Goal: Task Accomplishment & Management: Find specific page/section

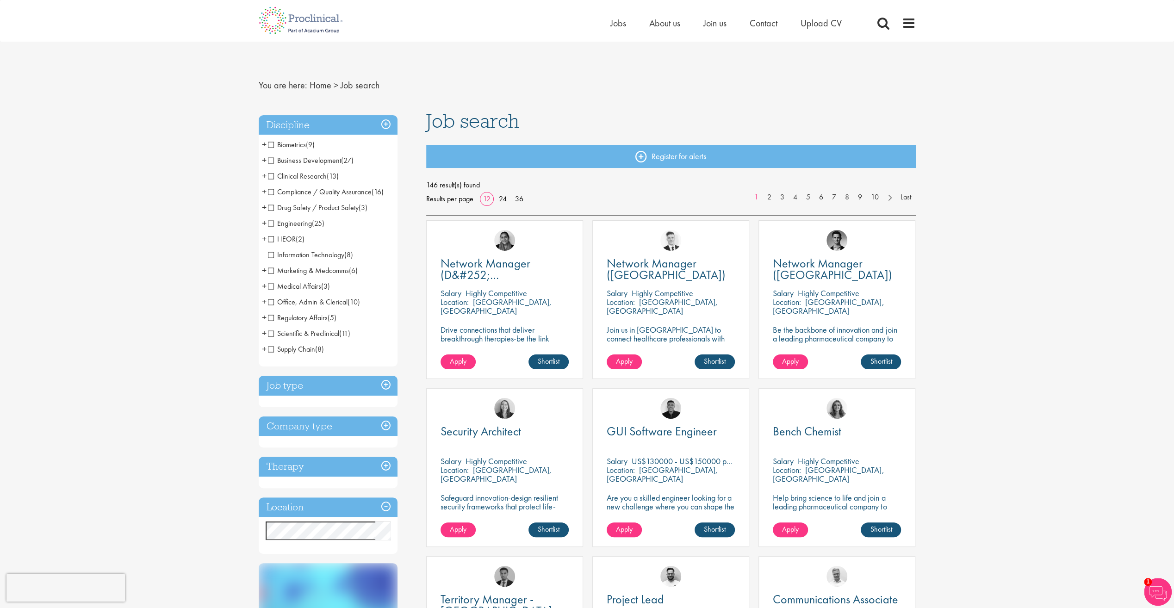
click at [272, 193] on span "Compliance / Quality Assurance" at bounding box center [320, 192] width 104 height 10
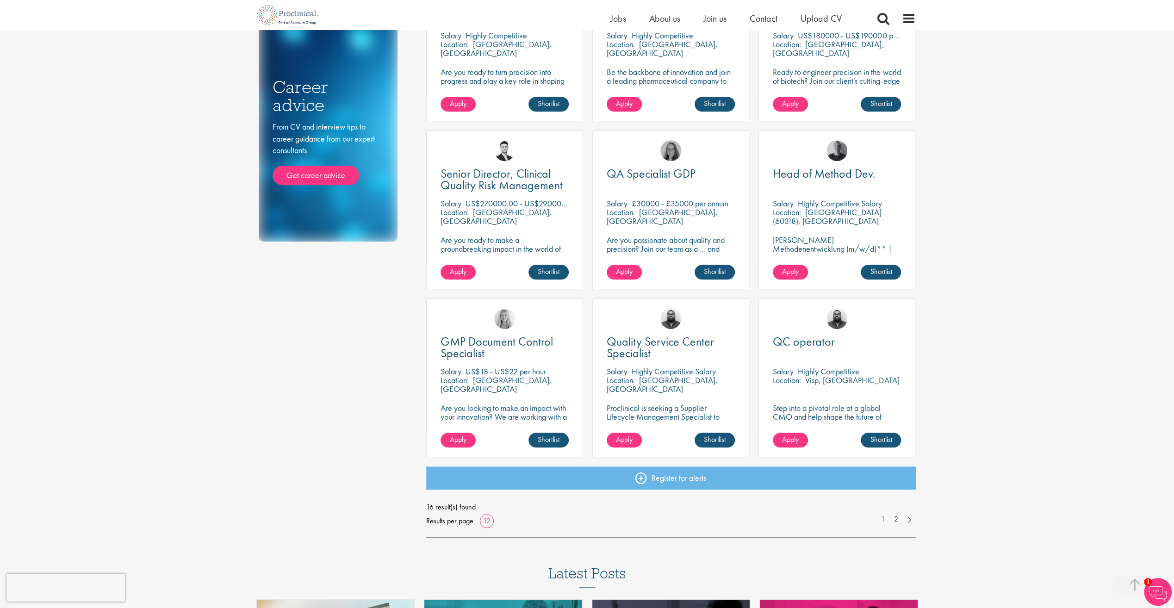
scroll to position [463, 0]
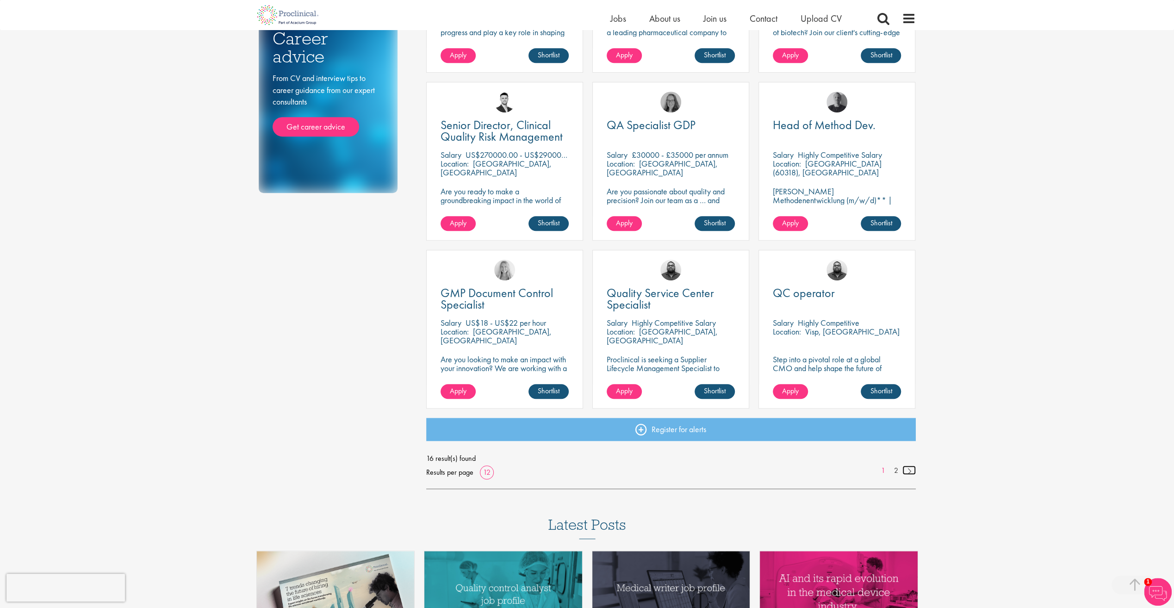
click at [906, 470] on link at bounding box center [908, 469] width 13 height 9
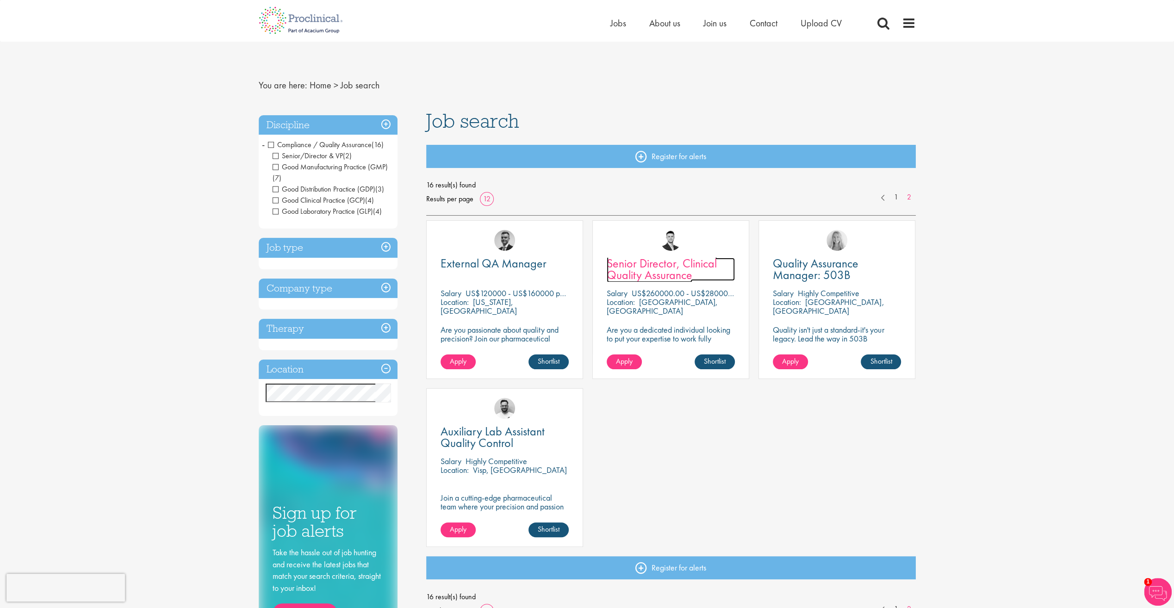
click at [669, 266] on span "Senior Director, Clinical Quality Assurance" at bounding box center [661, 268] width 110 height 27
